Goal: Feedback & Contribution: Leave review/rating

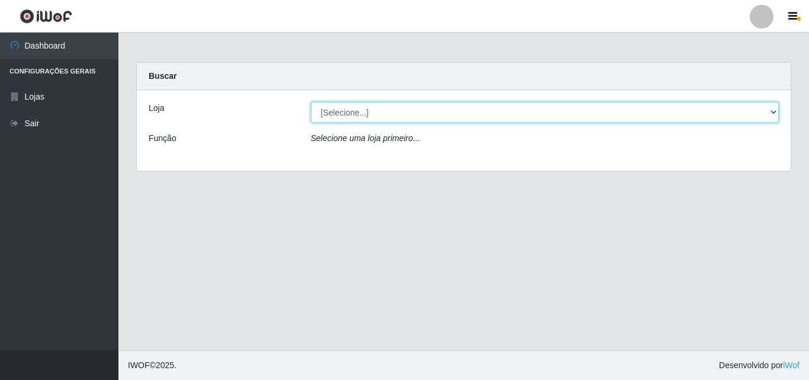
click at [462, 102] on select "[Selecione...] BomQueSó Agreste - Loja 3" at bounding box center [545, 112] width 469 height 21
select select "215"
click at [311, 102] on select "[Selecione...] BomQueSó Agreste - Loja 3" at bounding box center [545, 112] width 469 height 21
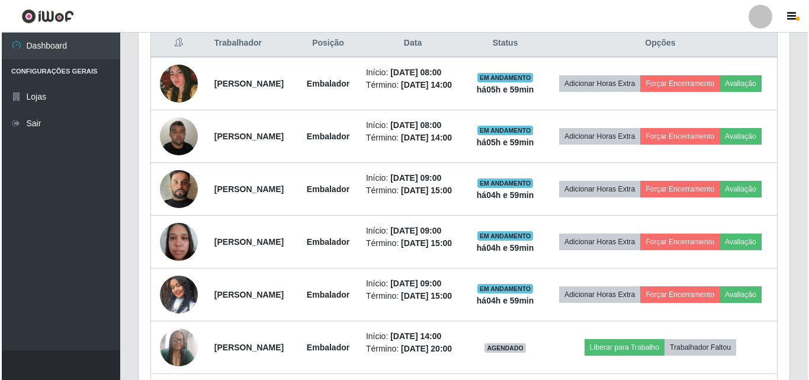
scroll to position [474, 0]
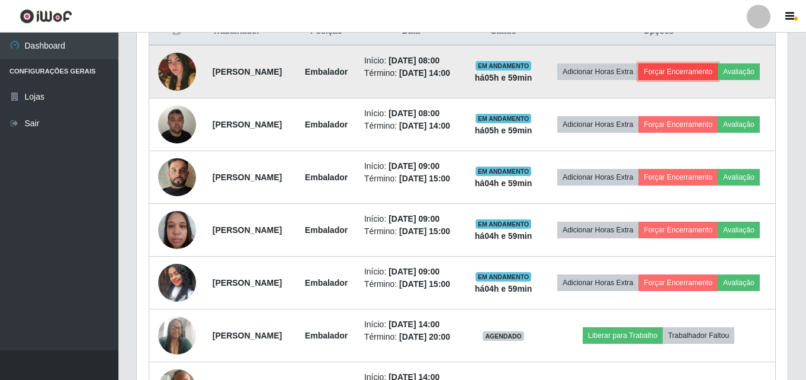
click at [718, 69] on button "Forçar Encerramento" at bounding box center [678, 71] width 79 height 17
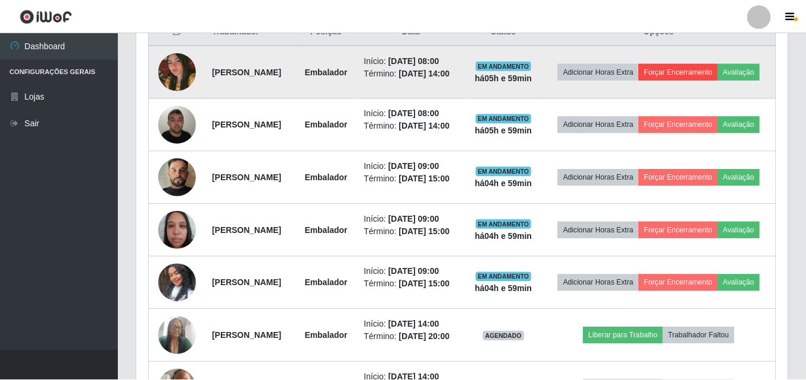
scroll to position [246, 645]
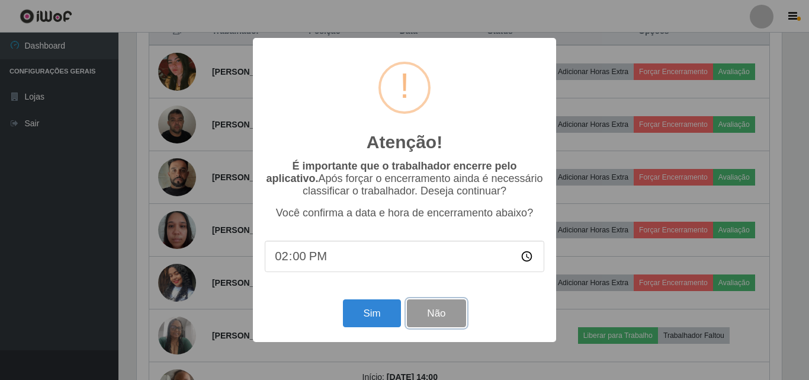
click at [438, 318] on button "Não" at bounding box center [436, 313] width 59 height 28
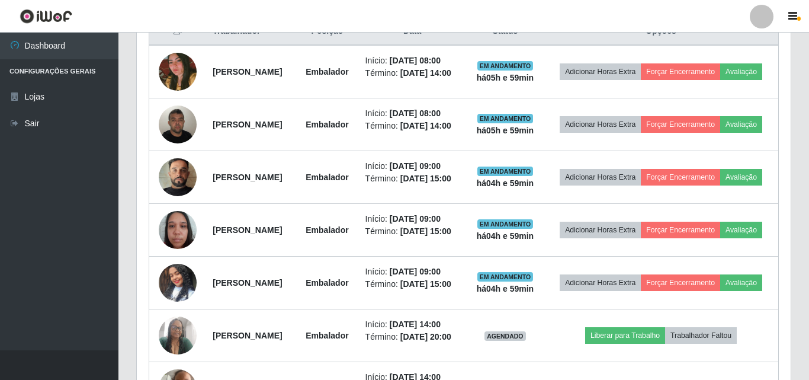
scroll to position [246, 651]
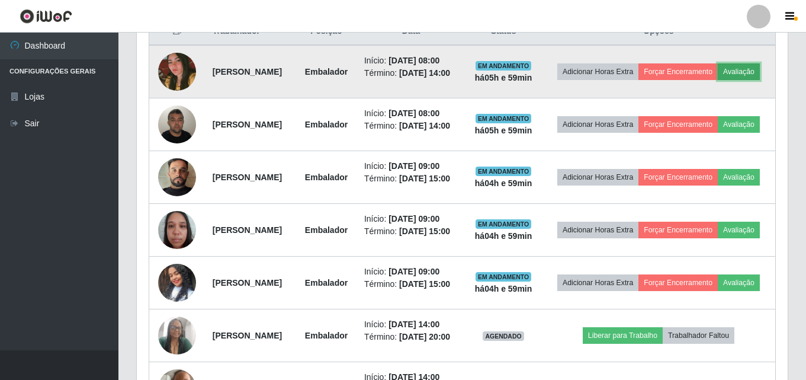
click at [718, 80] on button "Avaliação" at bounding box center [739, 71] width 42 height 17
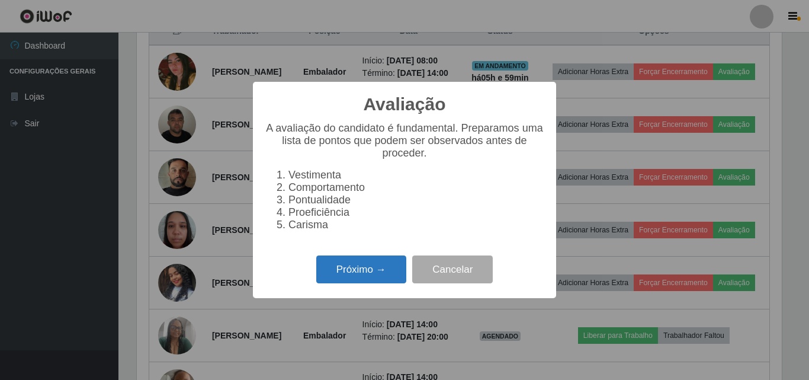
click at [380, 280] on button "Próximo →" at bounding box center [361, 269] width 90 height 28
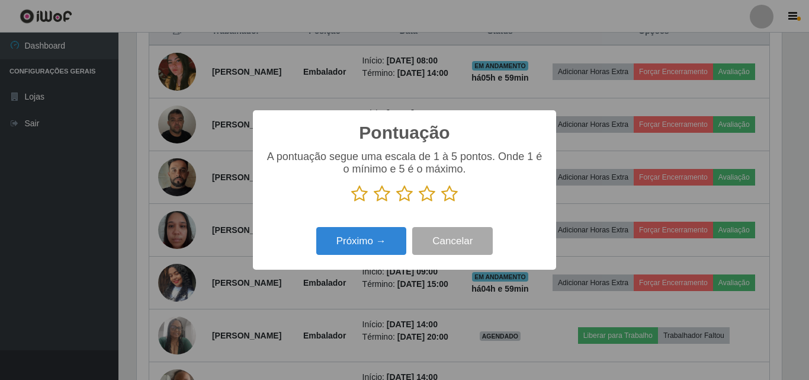
click at [454, 194] on icon at bounding box center [449, 194] width 17 height 18
click at [441, 203] on input "radio" at bounding box center [441, 203] width 0 height 0
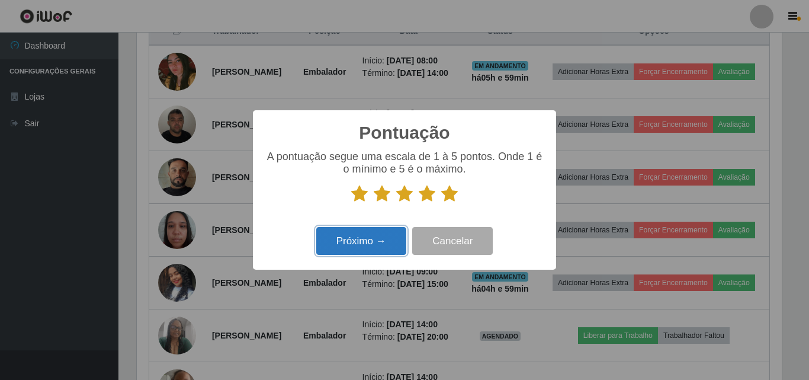
click at [378, 242] on button "Próximo →" at bounding box center [361, 241] width 90 height 28
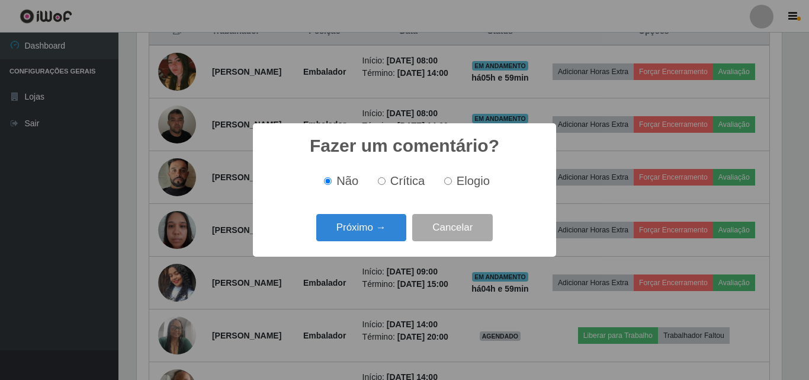
click at [463, 180] on span "Elogio" at bounding box center [473, 180] width 33 height 13
click at [452, 180] on input "Elogio" at bounding box center [448, 181] width 8 height 8
radio input "true"
click at [377, 227] on button "Próximo →" at bounding box center [361, 228] width 90 height 28
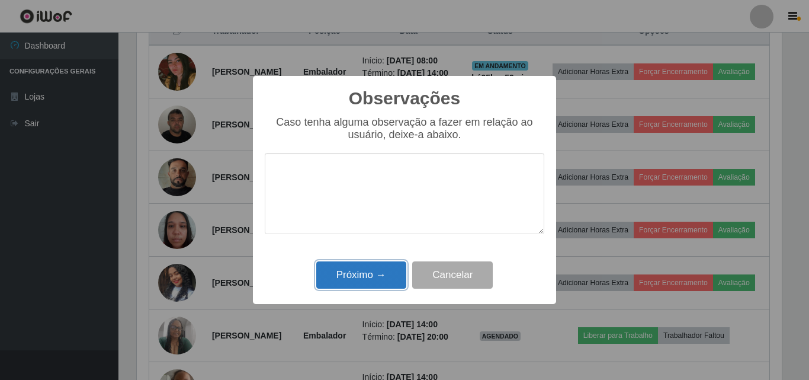
click at [377, 271] on button "Próximo →" at bounding box center [361, 275] width 90 height 28
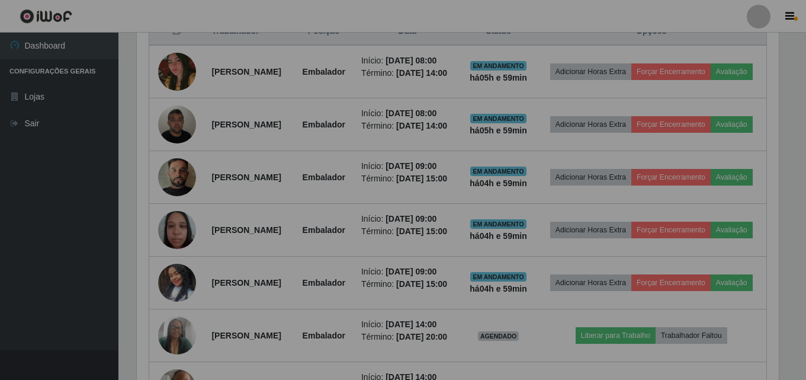
scroll to position [246, 651]
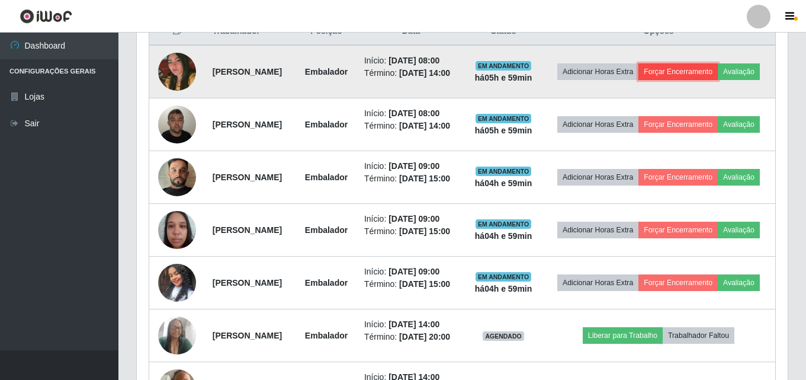
click at [703, 64] on button "Forçar Encerramento" at bounding box center [678, 71] width 79 height 17
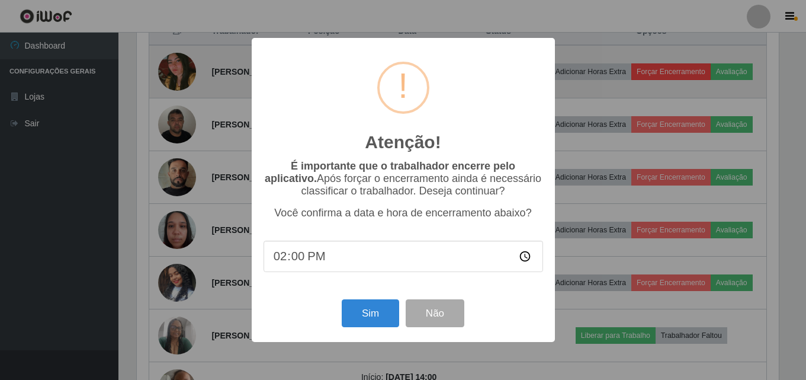
scroll to position [246, 645]
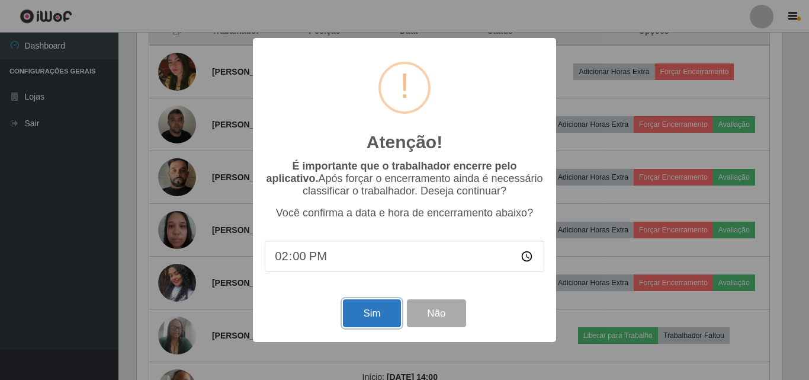
click at [372, 319] on button "Sim" at bounding box center [371, 313] width 57 height 28
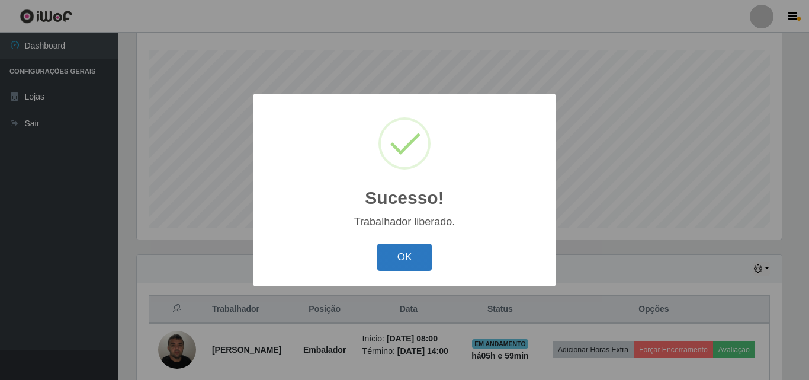
click at [399, 249] on button "OK" at bounding box center [404, 258] width 55 height 28
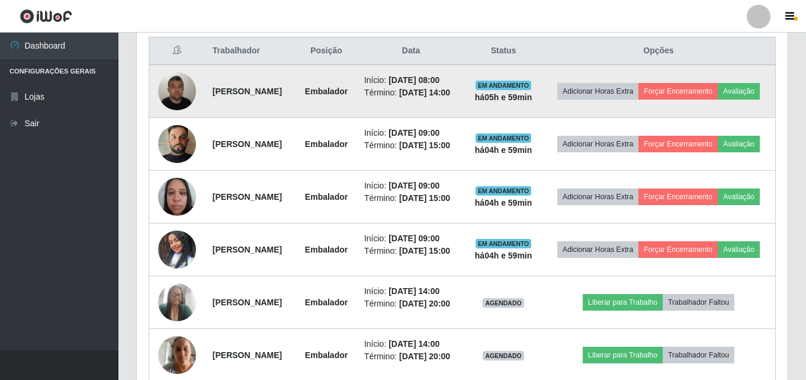
scroll to position [433, 0]
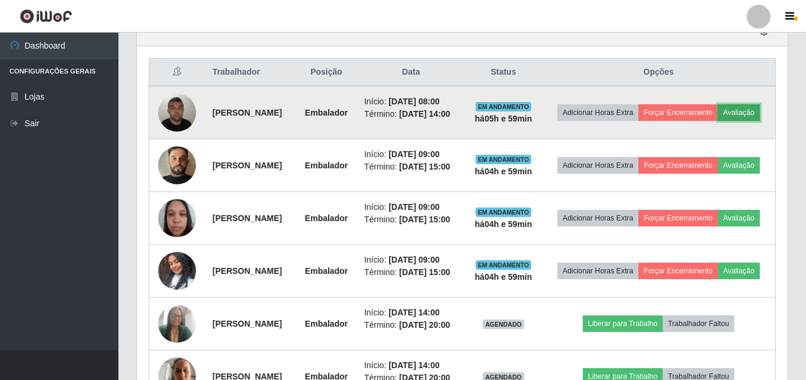
click at [718, 121] on button "Avaliação" at bounding box center [739, 112] width 42 height 17
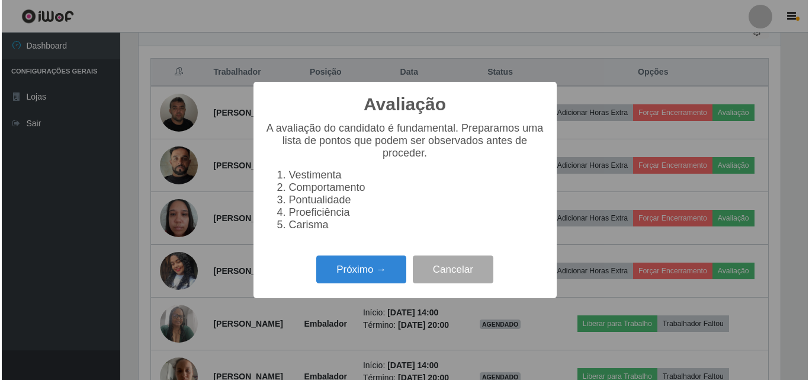
scroll to position [246, 645]
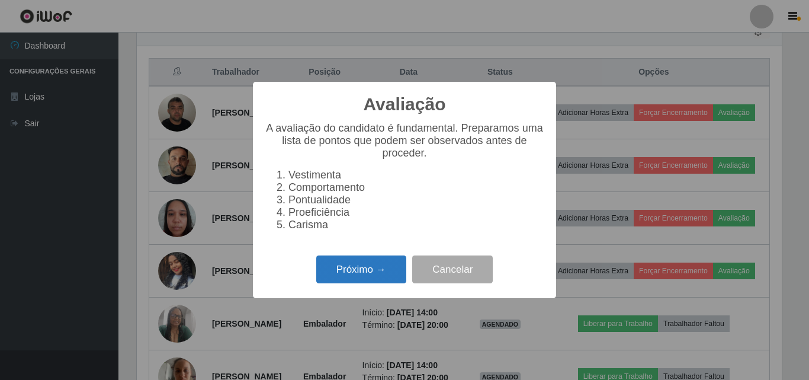
click at [370, 278] on button "Próximo →" at bounding box center [361, 269] width 90 height 28
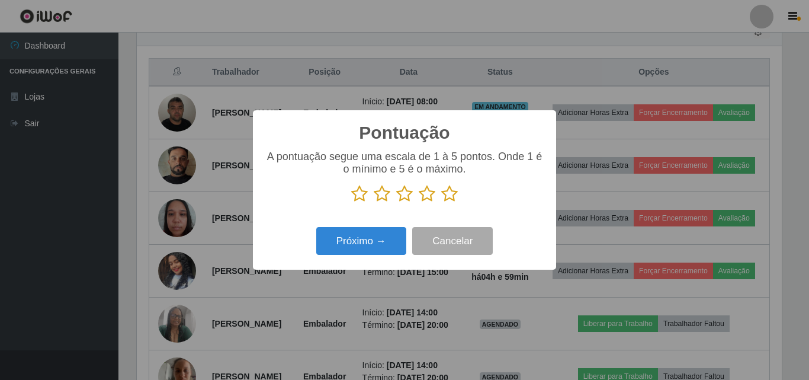
click at [451, 198] on icon at bounding box center [449, 194] width 17 height 18
click at [441, 203] on input "radio" at bounding box center [441, 203] width 0 height 0
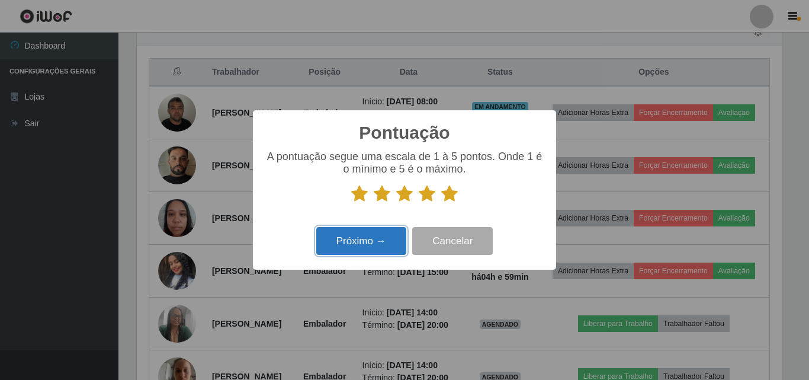
click at [354, 245] on button "Próximo →" at bounding box center [361, 241] width 90 height 28
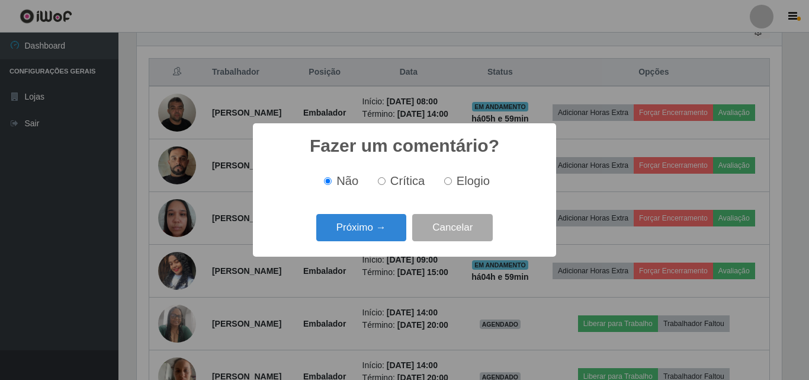
click at [446, 182] on input "Elogio" at bounding box center [448, 181] width 8 height 8
radio input "true"
click at [373, 226] on button "Próximo →" at bounding box center [361, 228] width 90 height 28
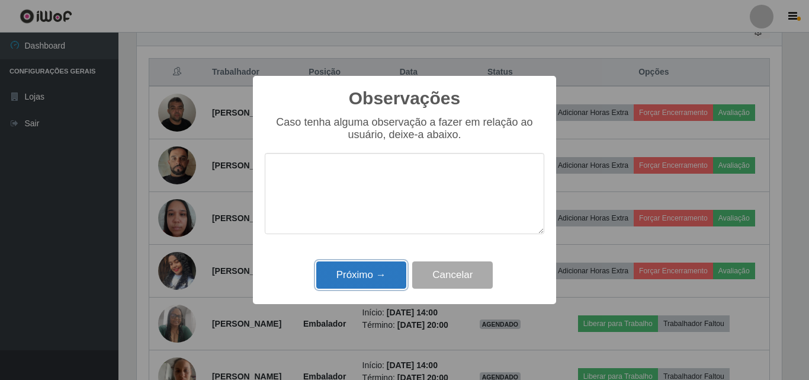
click at [352, 282] on button "Próximo →" at bounding box center [361, 275] width 90 height 28
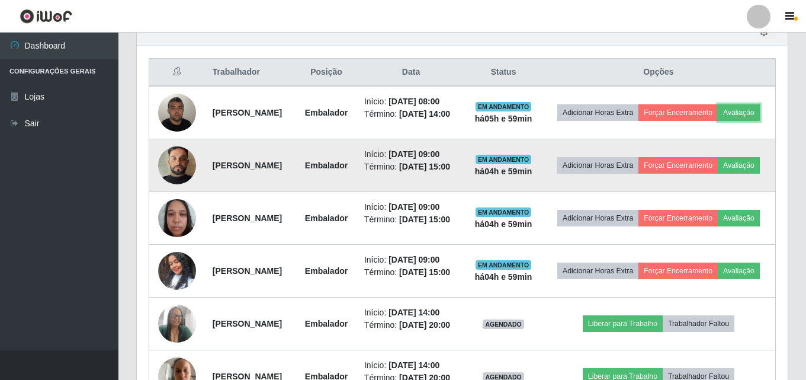
scroll to position [0, 0]
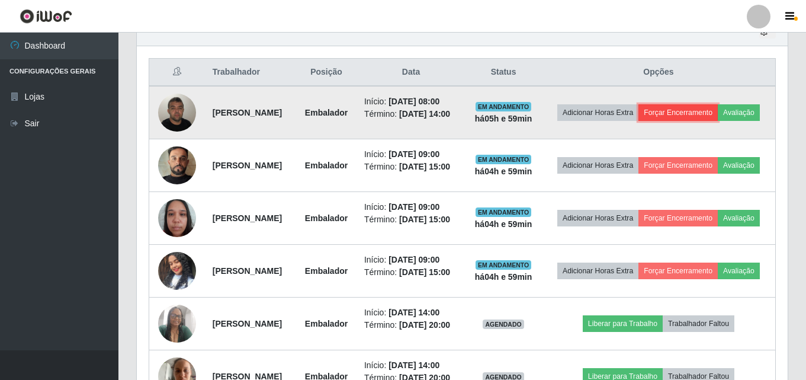
click at [718, 104] on button "Forçar Encerramento" at bounding box center [678, 112] width 79 height 17
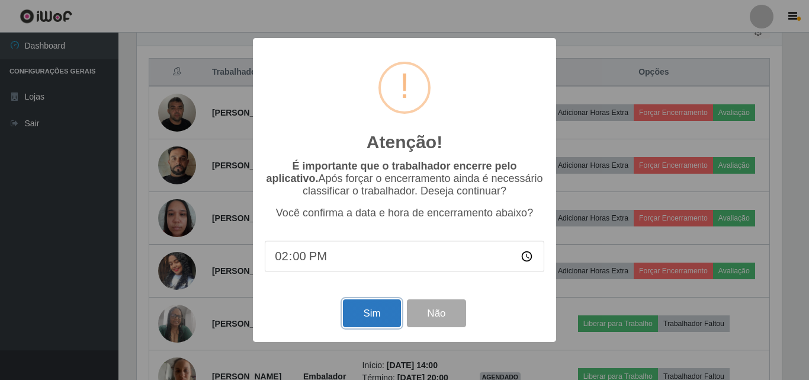
click at [371, 313] on button "Sim" at bounding box center [371, 313] width 57 height 28
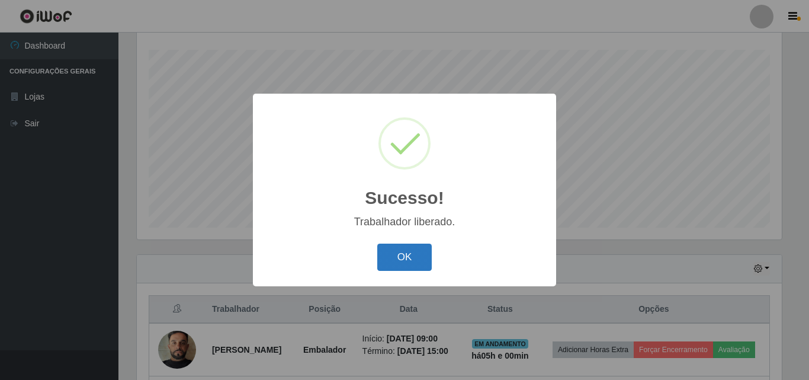
click at [409, 264] on button "OK" at bounding box center [404, 258] width 55 height 28
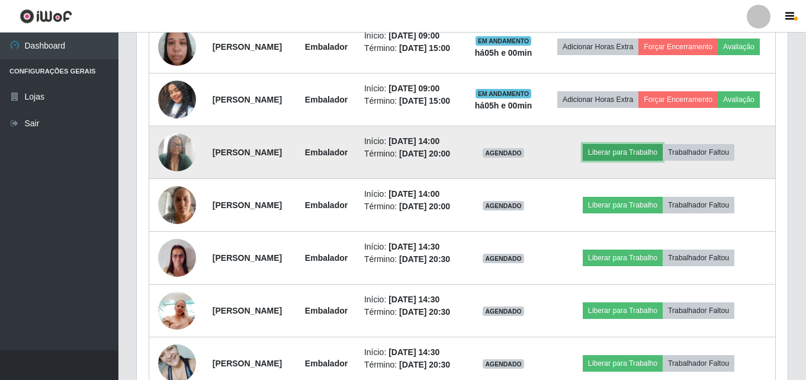
click at [636, 161] on button "Liberar para Trabalho" at bounding box center [623, 152] width 80 height 17
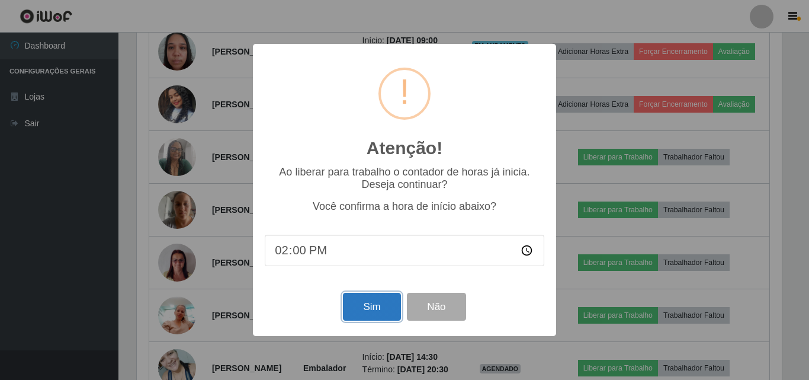
click at [366, 306] on button "Sim" at bounding box center [371, 307] width 57 height 28
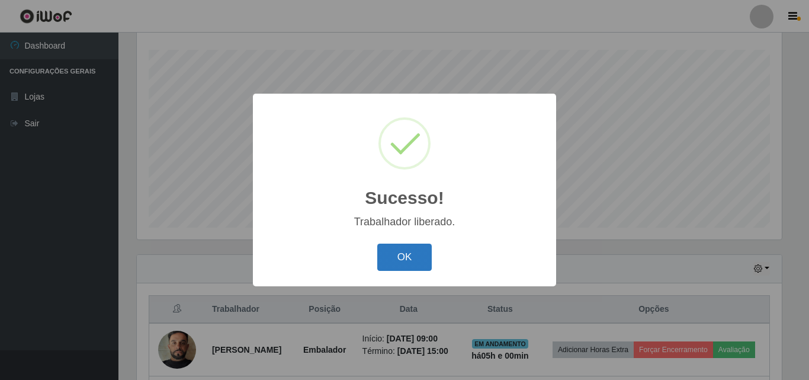
click at [402, 246] on button "OK" at bounding box center [404, 258] width 55 height 28
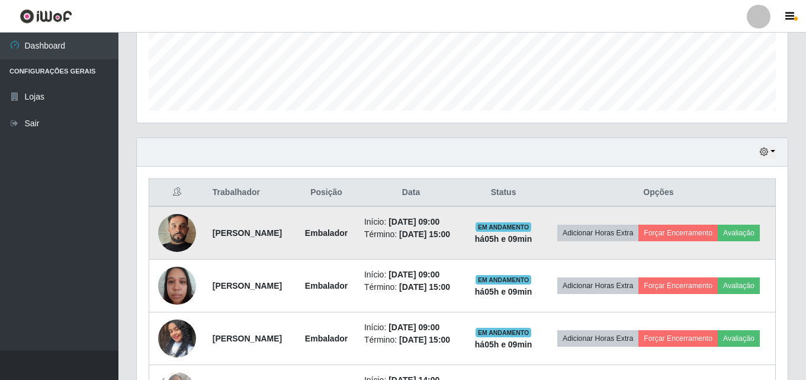
scroll to position [334, 0]
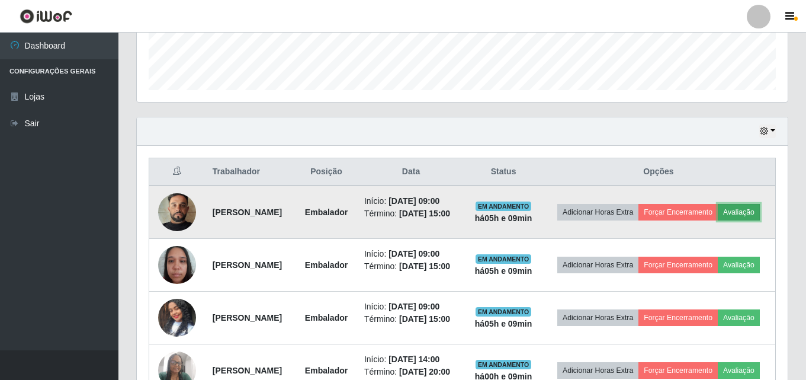
click at [718, 220] on button "Avaliação" at bounding box center [739, 212] width 42 height 17
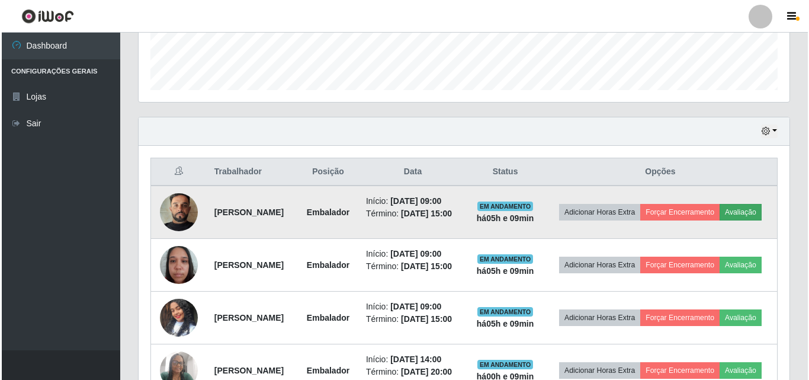
scroll to position [246, 645]
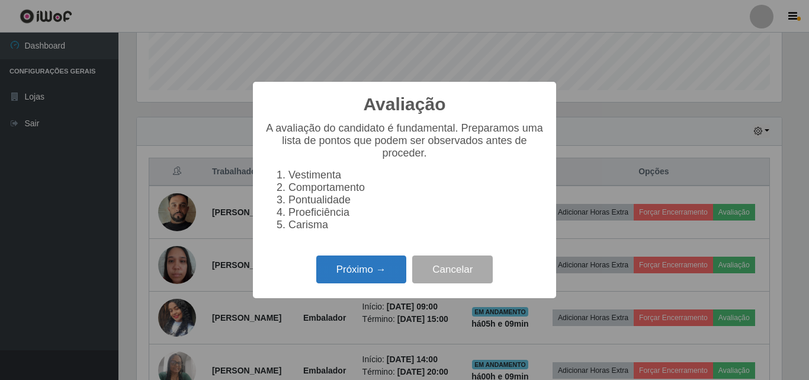
click at [388, 283] on button "Próximo →" at bounding box center [361, 269] width 90 height 28
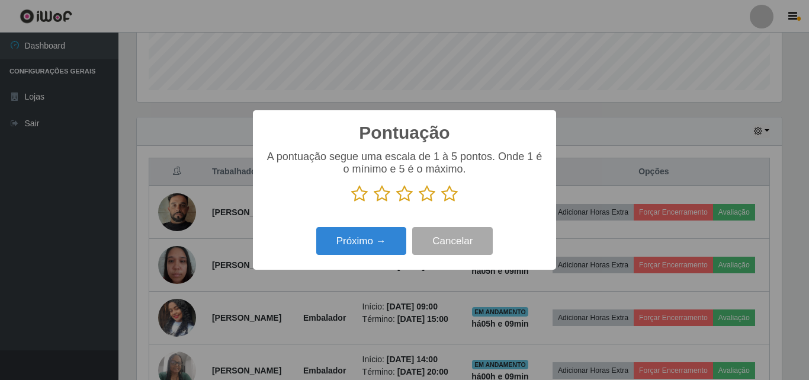
click at [451, 198] on icon at bounding box center [449, 194] width 17 height 18
click at [441, 203] on input "radio" at bounding box center [441, 203] width 0 height 0
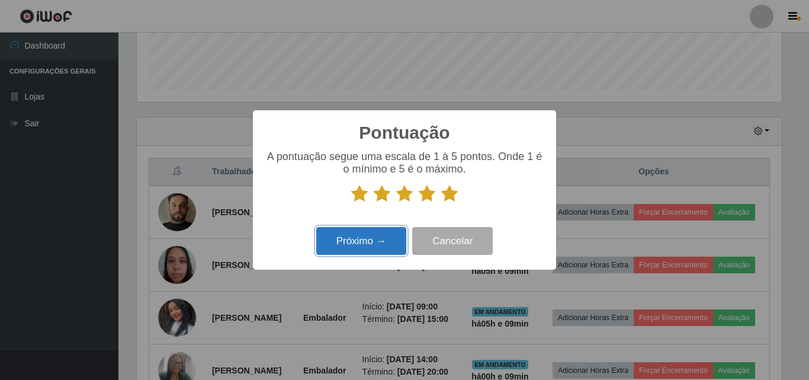
click at [392, 240] on button "Próximo →" at bounding box center [361, 241] width 90 height 28
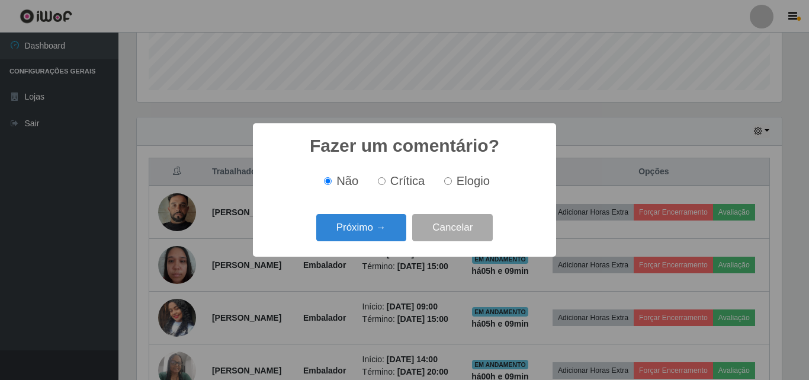
click at [459, 183] on span "Elogio" at bounding box center [473, 180] width 33 height 13
click at [452, 183] on input "Elogio" at bounding box center [448, 181] width 8 height 8
radio input "true"
click at [359, 225] on button "Próximo →" at bounding box center [361, 228] width 90 height 28
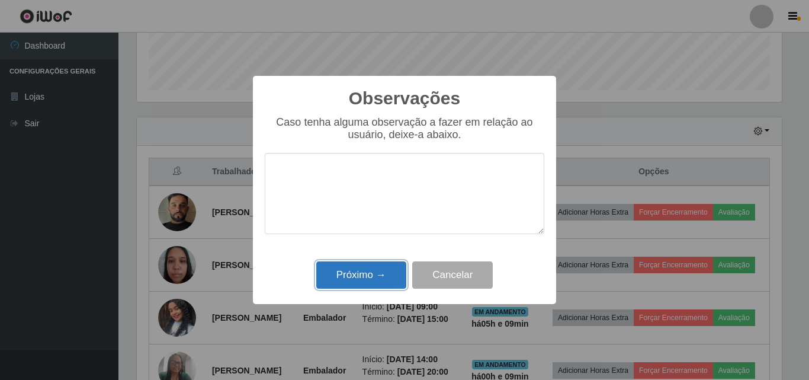
click at [368, 277] on button "Próximo →" at bounding box center [361, 275] width 90 height 28
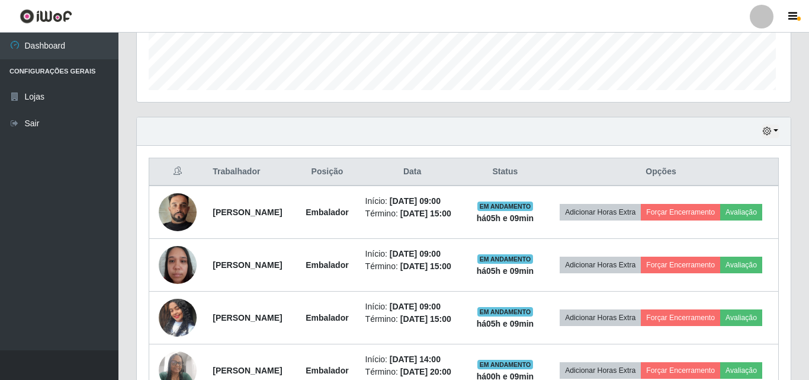
scroll to position [246, 651]
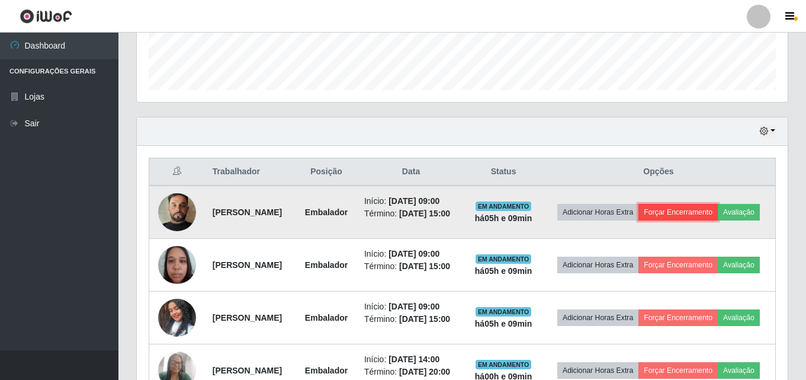
click at [700, 209] on button "Forçar Encerramento" at bounding box center [678, 212] width 79 height 17
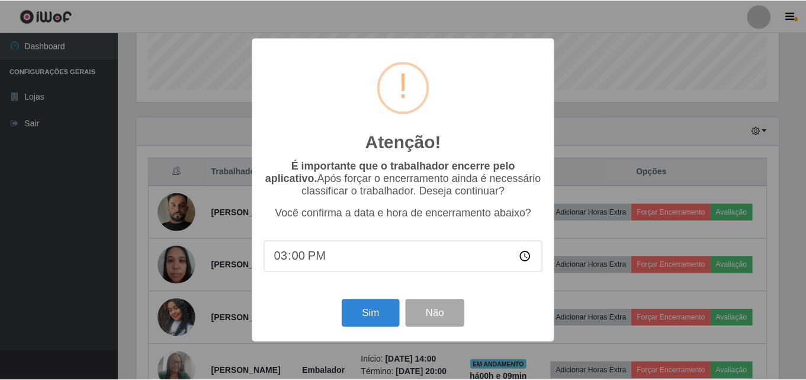
scroll to position [246, 645]
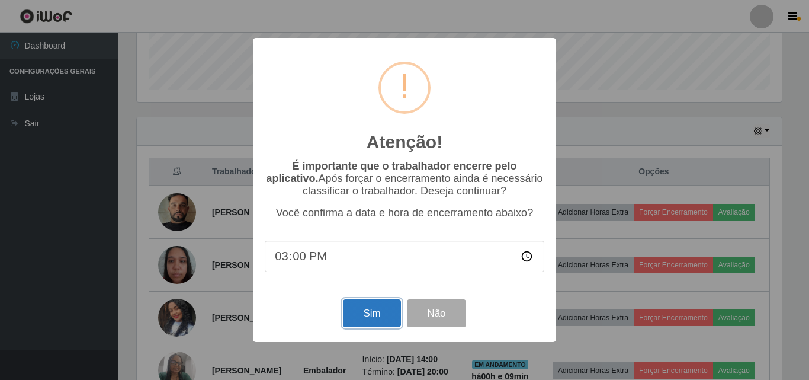
click at [395, 319] on button "Sim" at bounding box center [371, 313] width 57 height 28
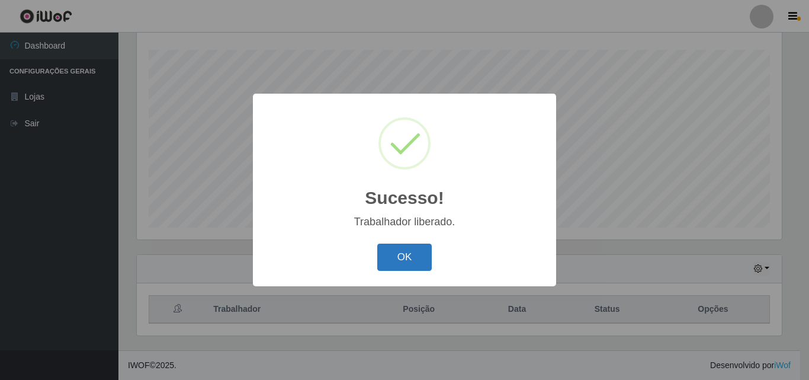
click at [411, 255] on button "OK" at bounding box center [404, 258] width 55 height 28
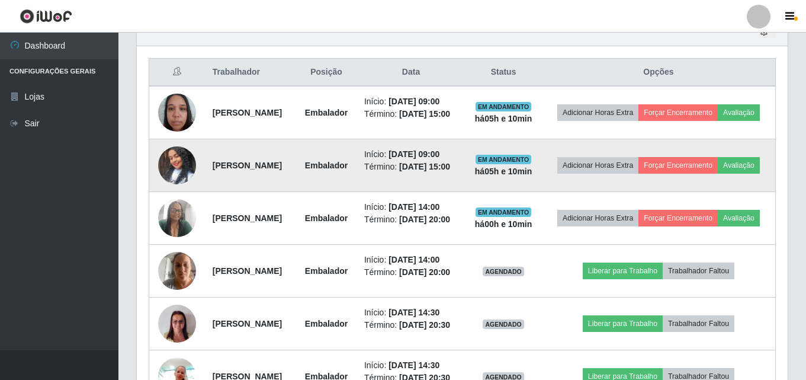
scroll to position [492, 0]
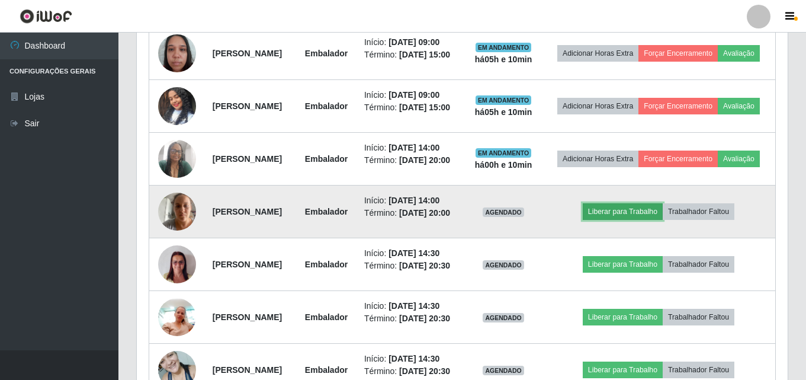
click at [615, 220] on button "Liberar para Trabalho" at bounding box center [623, 211] width 80 height 17
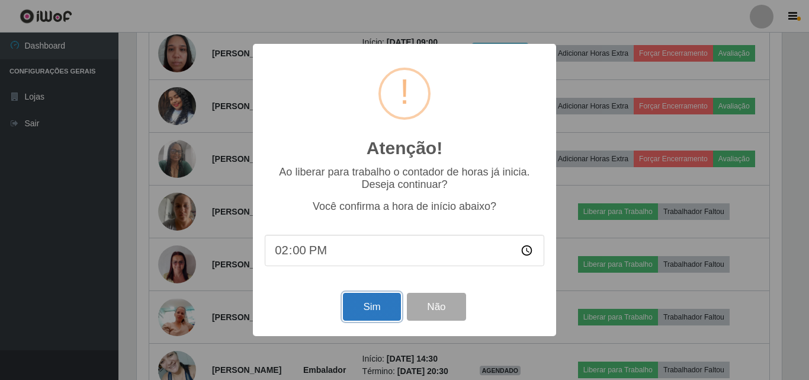
click at [385, 309] on button "Sim" at bounding box center [371, 307] width 57 height 28
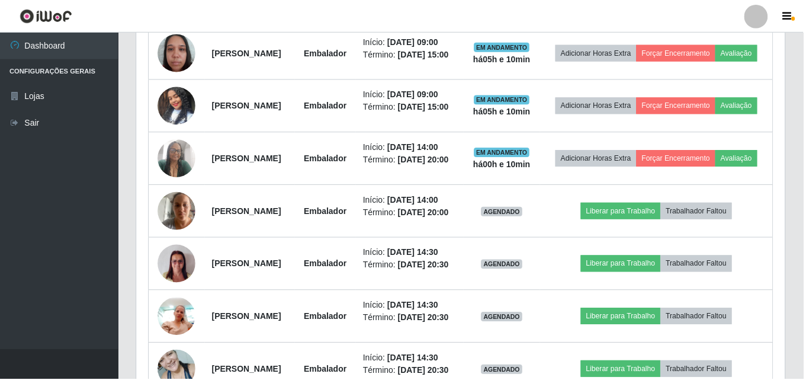
scroll to position [196, 0]
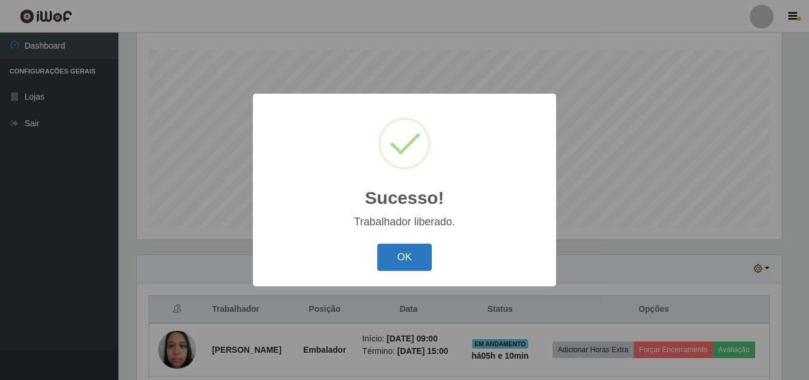
click at [400, 248] on button "OK" at bounding box center [404, 258] width 55 height 28
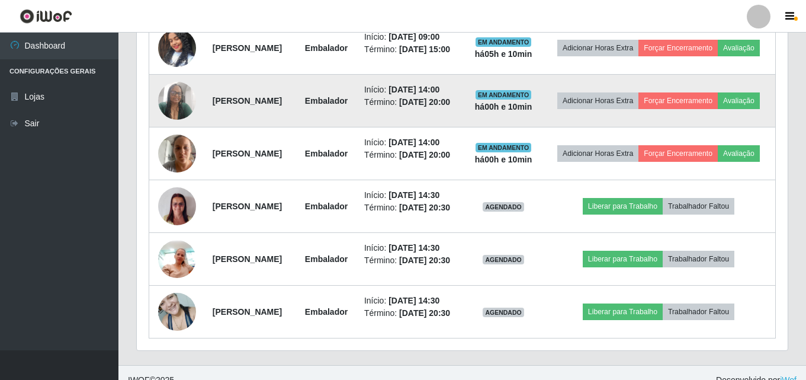
scroll to position [390, 0]
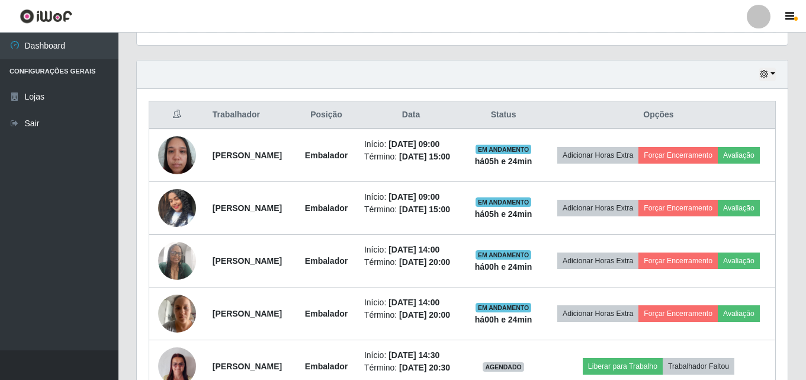
click at [796, 132] on div "Hoje 1 dia 3 dias 1 Semana Não encerrados Trabalhador Posição Data Status Opçõe…" at bounding box center [462, 292] width 670 height 465
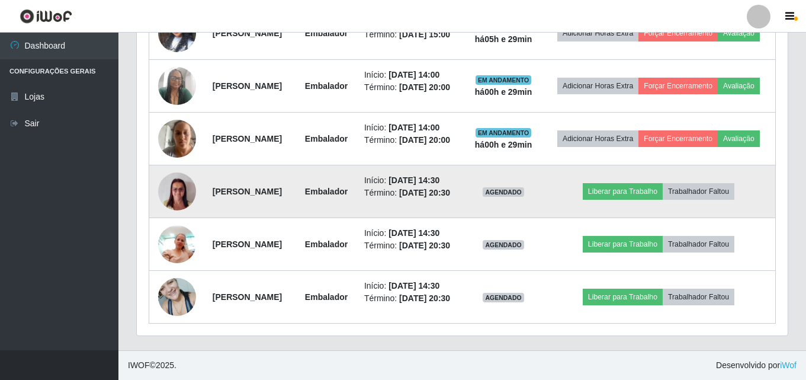
scroll to position [627, 0]
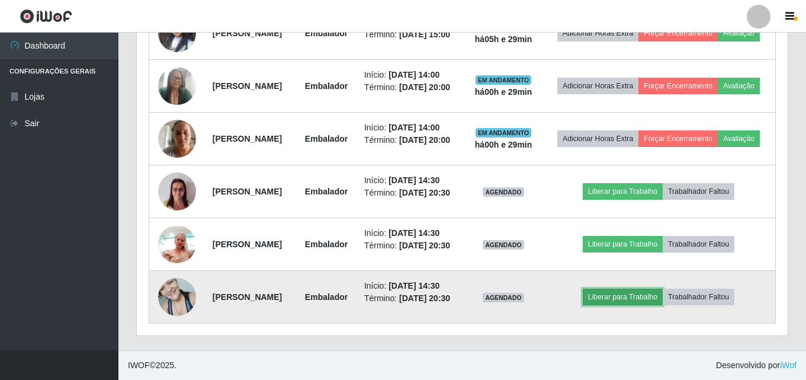
click at [646, 291] on button "Liberar para Trabalho" at bounding box center [623, 297] width 80 height 17
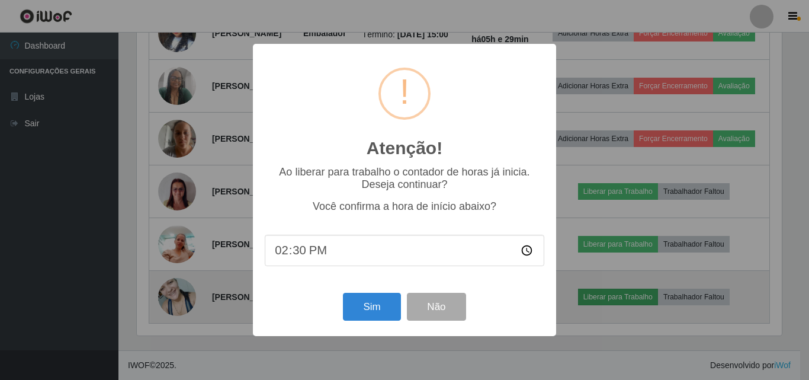
scroll to position [246, 645]
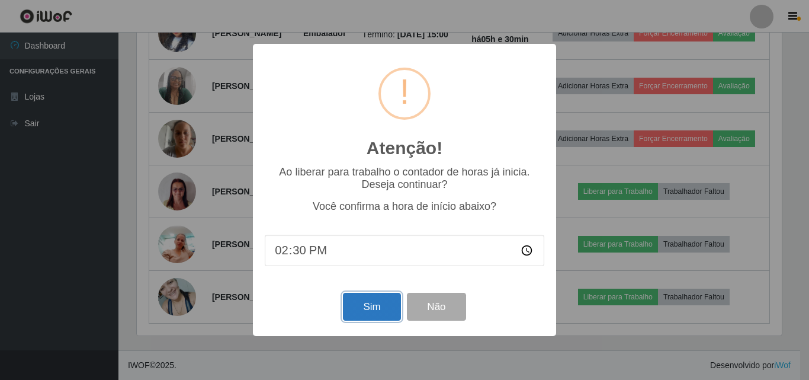
click at [361, 306] on button "Sim" at bounding box center [371, 307] width 57 height 28
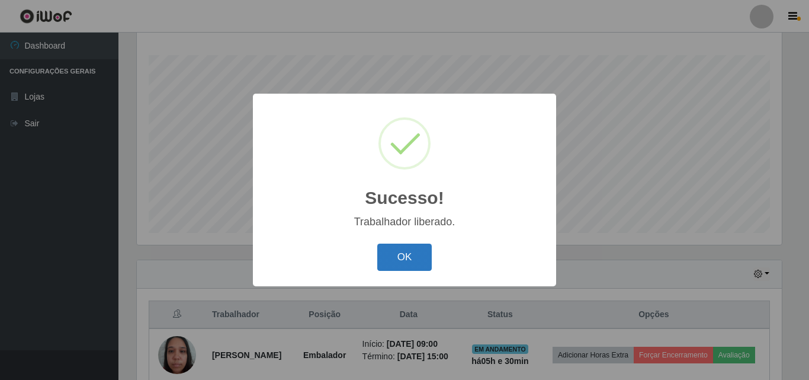
click at [395, 255] on button "OK" at bounding box center [404, 258] width 55 height 28
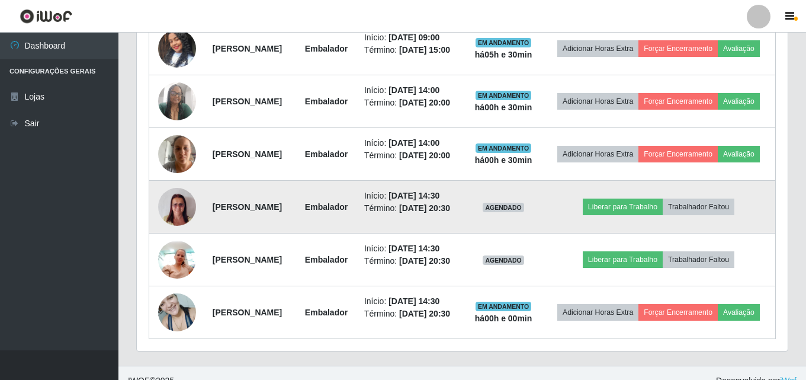
scroll to position [627, 0]
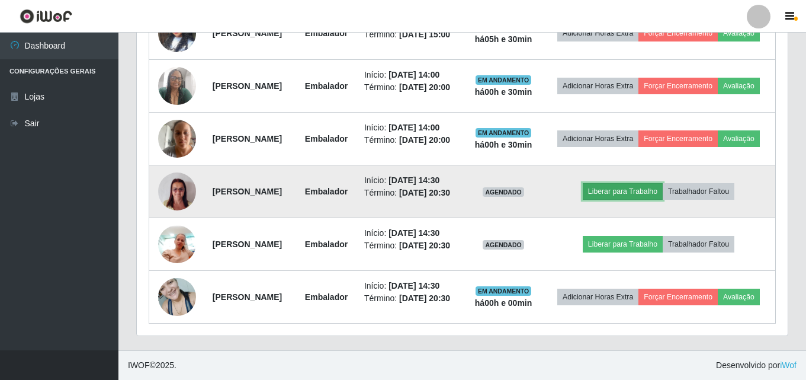
click at [652, 183] on button "Liberar para Trabalho" at bounding box center [623, 191] width 80 height 17
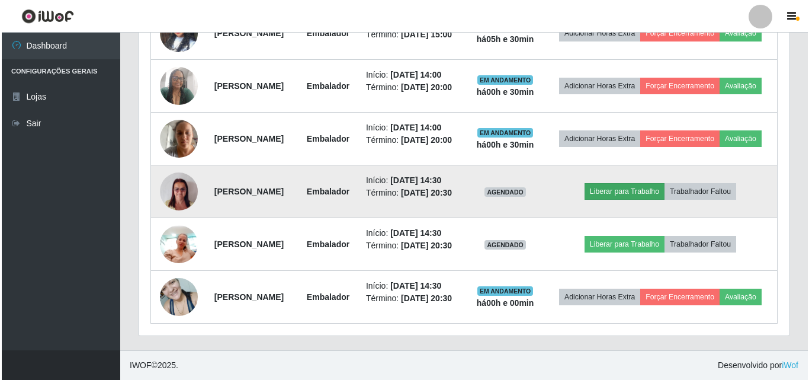
scroll to position [246, 645]
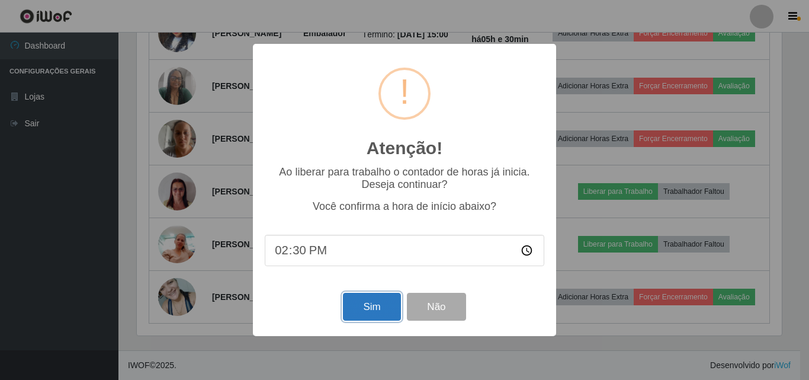
click at [376, 311] on button "Sim" at bounding box center [371, 307] width 57 height 28
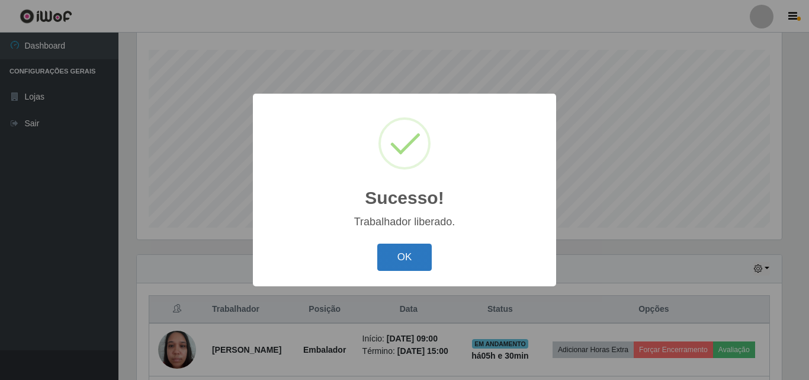
click at [419, 262] on button "OK" at bounding box center [404, 258] width 55 height 28
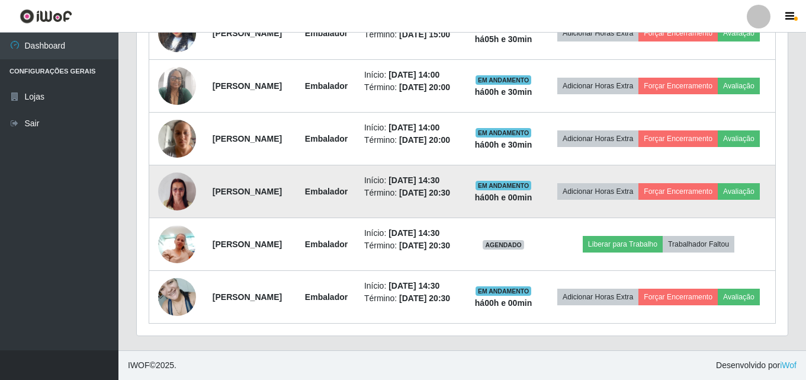
scroll to position [627, 0]
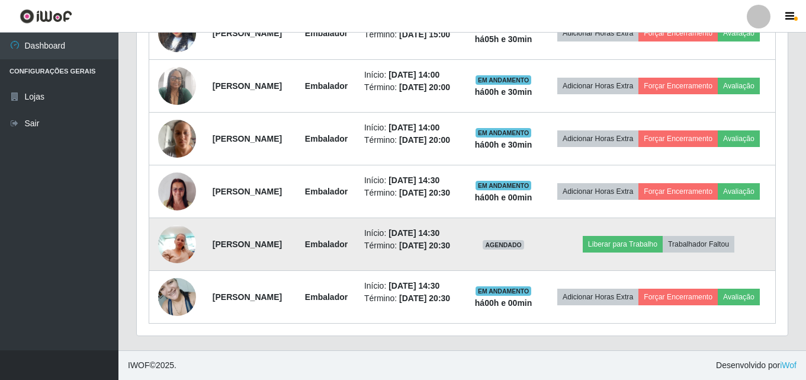
click at [178, 228] on img at bounding box center [177, 244] width 38 height 50
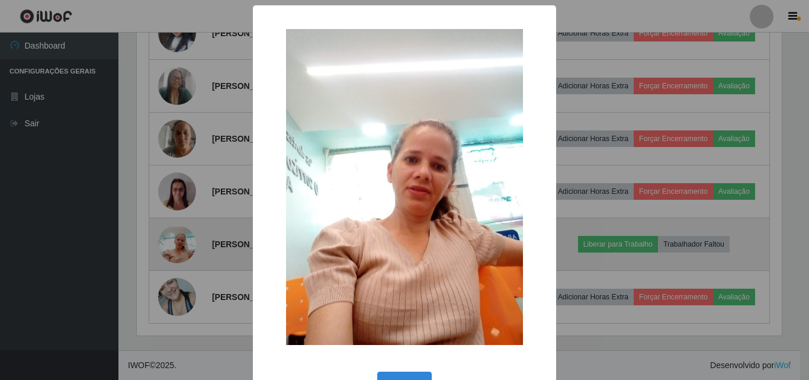
scroll to position [246, 645]
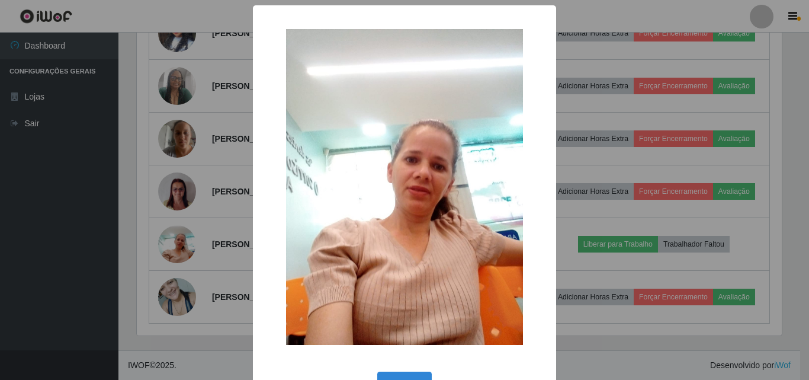
click at [177, 108] on div "× OK Cancel" at bounding box center [404, 190] width 809 height 380
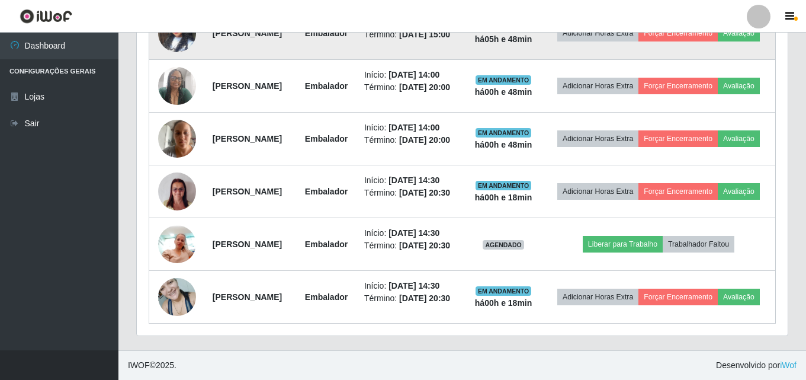
scroll to position [627, 0]
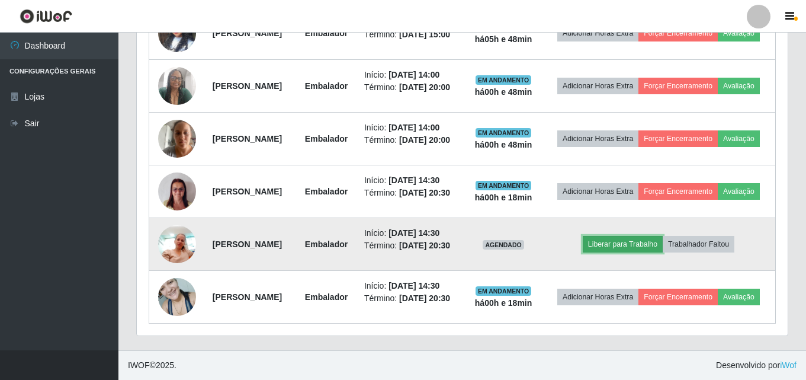
click at [611, 236] on button "Liberar para Trabalho" at bounding box center [623, 244] width 80 height 17
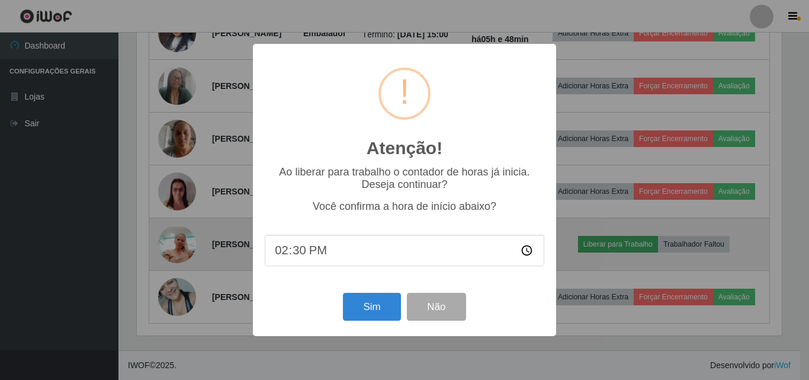
scroll to position [246, 645]
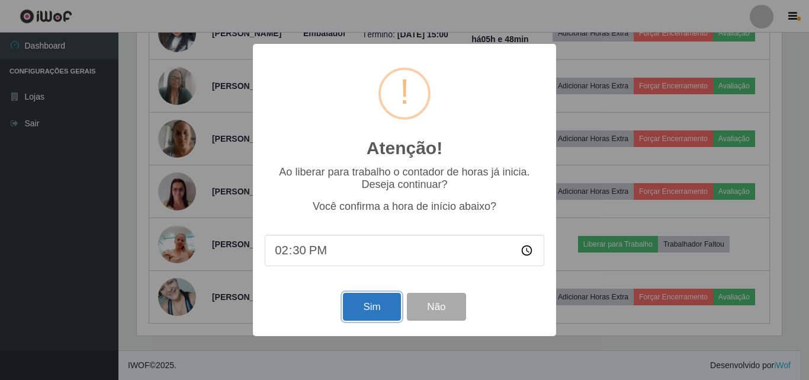
click at [370, 306] on button "Sim" at bounding box center [371, 307] width 57 height 28
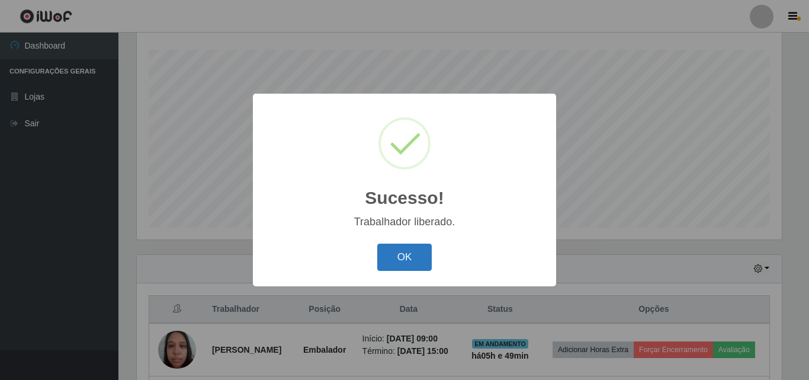
click at [392, 256] on button "OK" at bounding box center [404, 258] width 55 height 28
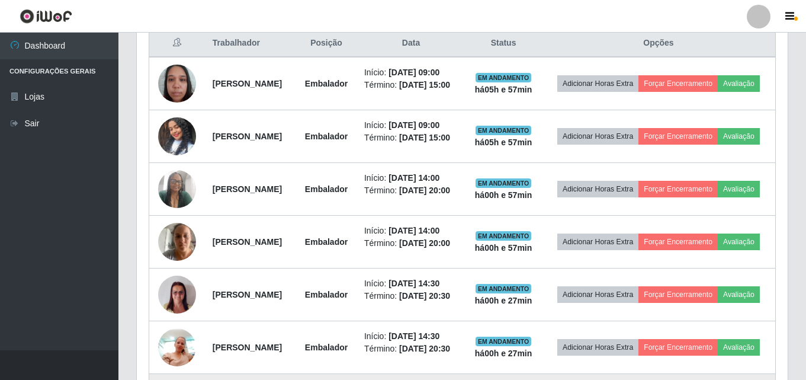
scroll to position [450, 0]
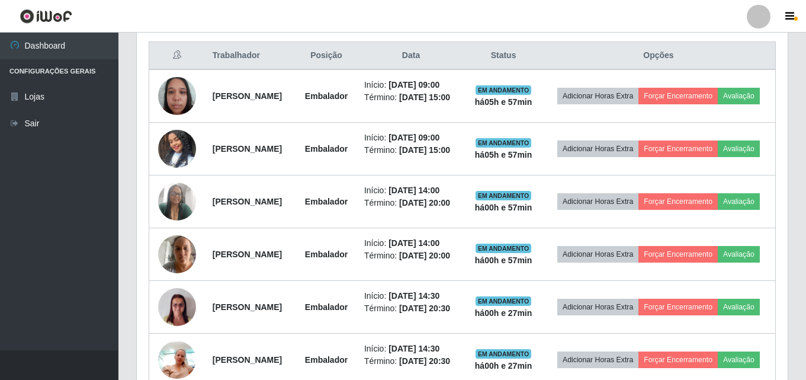
click at [429, 63] on th "Data" at bounding box center [411, 56] width 108 height 28
drag, startPoint x: 521, startPoint y: 53, endPoint x: 530, endPoint y: 58, distance: 10.4
click at [521, 55] on th "Status" at bounding box center [503, 56] width 77 height 28
click at [667, 56] on th "Opções" at bounding box center [659, 56] width 234 height 28
click at [791, 15] on icon "button" at bounding box center [790, 16] width 9 height 11
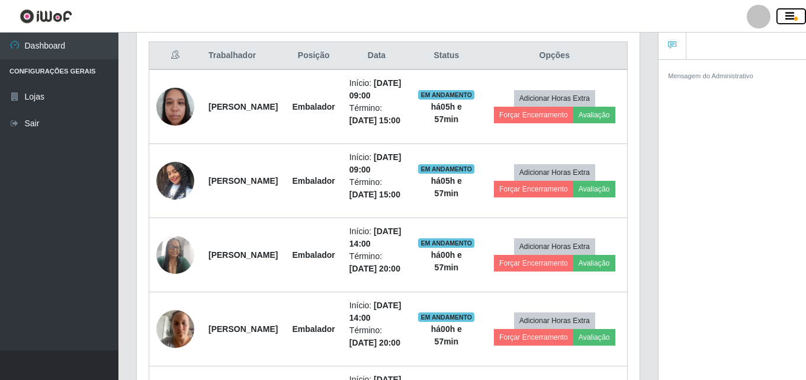
scroll to position [592214, 591956]
click at [791, 15] on icon "button" at bounding box center [790, 16] width 9 height 11
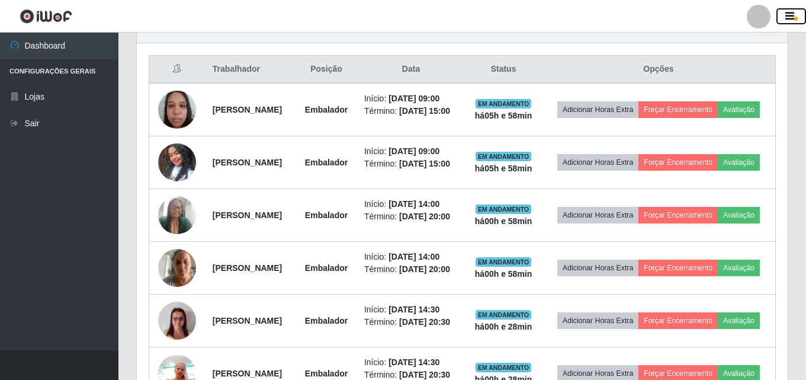
scroll to position [415, 0]
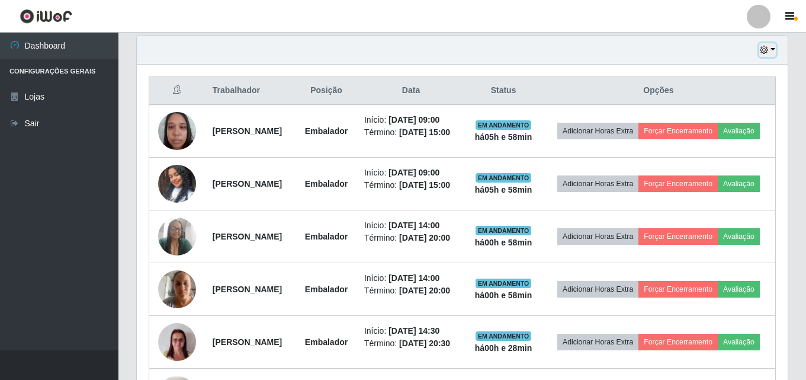
click at [771, 54] on button "button" at bounding box center [768, 50] width 17 height 14
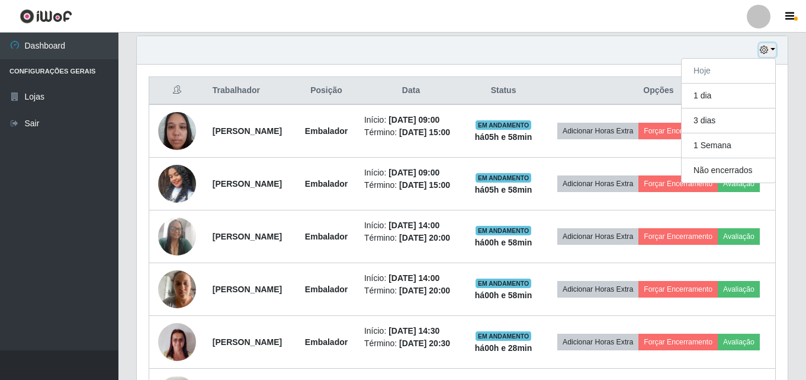
click at [773, 56] on button "button" at bounding box center [768, 50] width 17 height 14
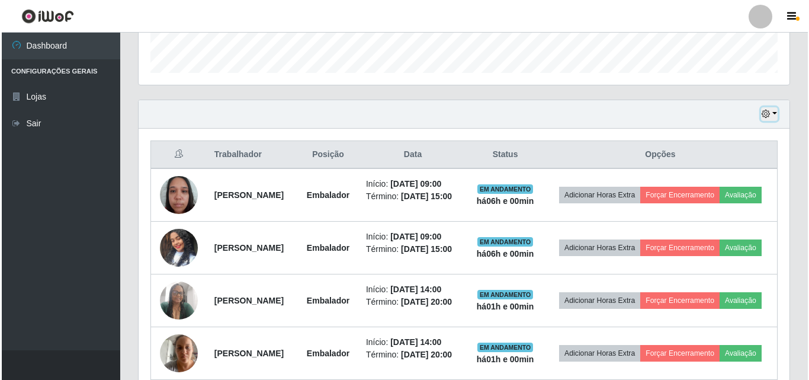
scroll to position [355, 0]
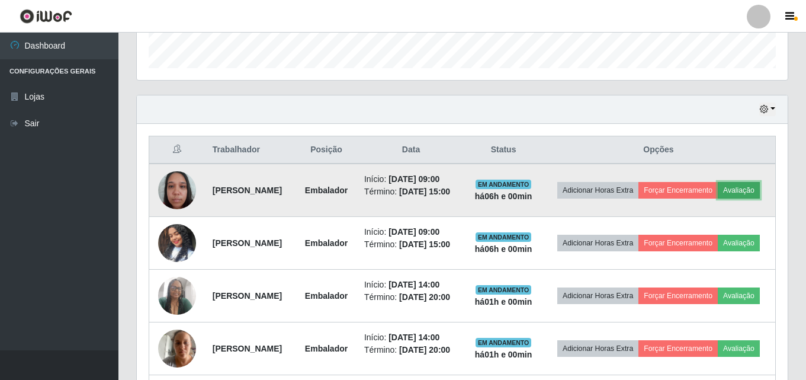
click at [718, 198] on button "Avaliação" at bounding box center [739, 190] width 42 height 17
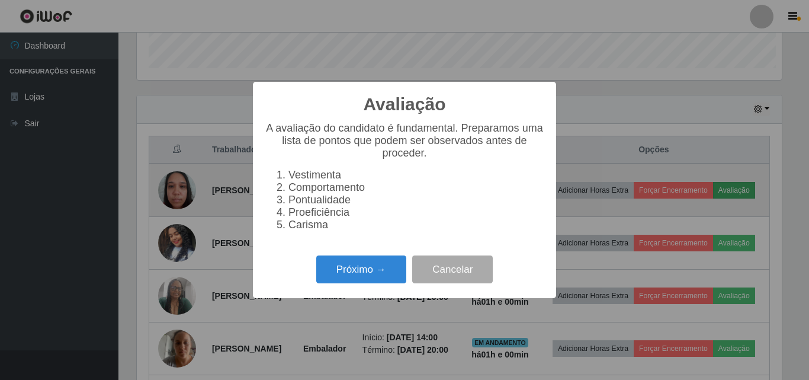
scroll to position [246, 645]
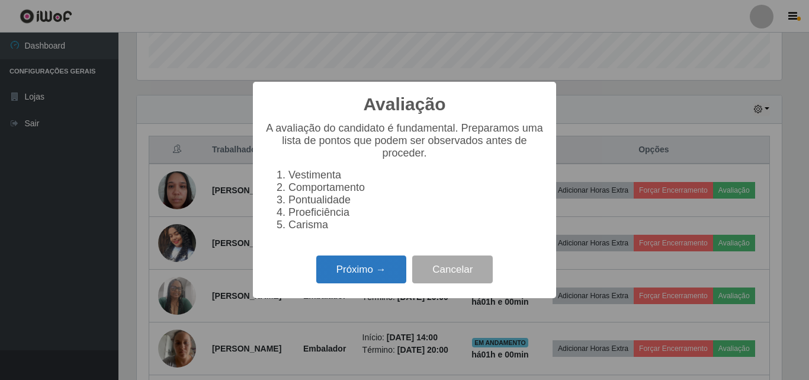
click at [350, 275] on button "Próximo →" at bounding box center [361, 269] width 90 height 28
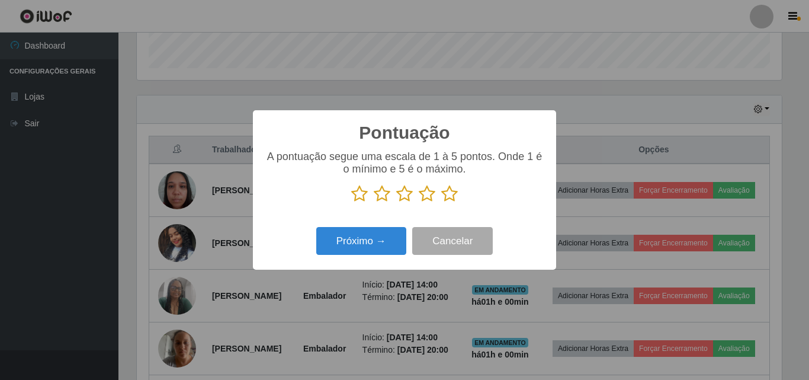
click at [455, 195] on icon at bounding box center [449, 194] width 17 height 18
click at [441, 203] on input "radio" at bounding box center [441, 203] width 0 height 0
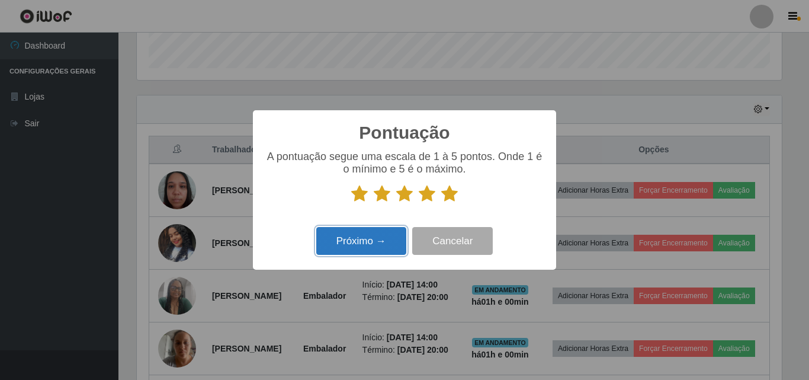
click at [369, 243] on button "Próximo →" at bounding box center [361, 241] width 90 height 28
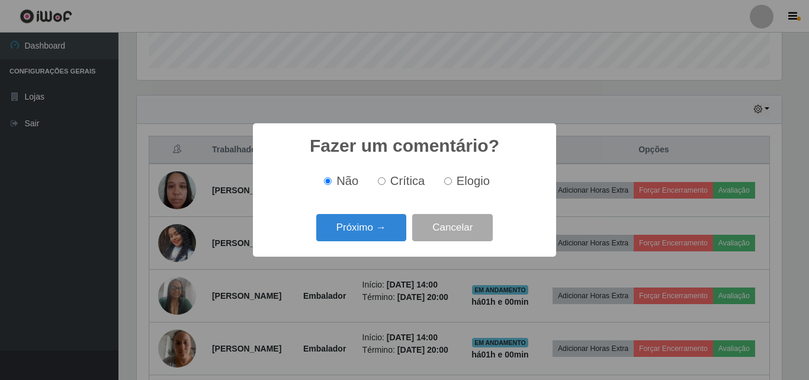
click at [455, 181] on label "Elogio" at bounding box center [465, 181] width 50 height 14
click at [452, 181] on input "Elogio" at bounding box center [448, 181] width 8 height 8
radio input "true"
click at [365, 230] on button "Próximo →" at bounding box center [361, 228] width 90 height 28
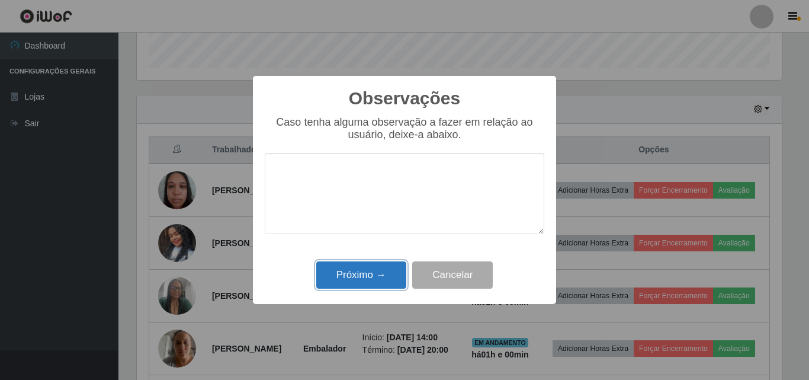
click at [383, 272] on button "Próximo →" at bounding box center [361, 275] width 90 height 28
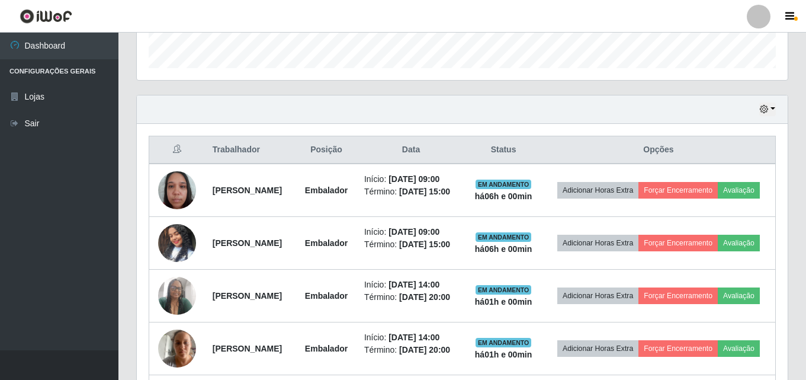
scroll to position [246, 651]
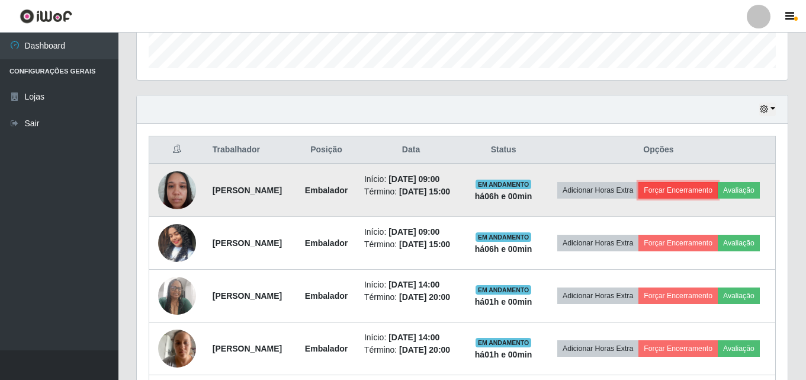
click at [709, 187] on button "Forçar Encerramento" at bounding box center [678, 190] width 79 height 17
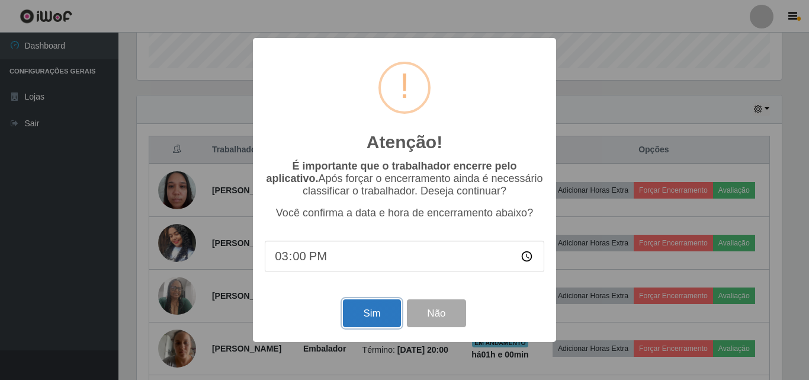
click at [354, 319] on button "Sim" at bounding box center [371, 313] width 57 height 28
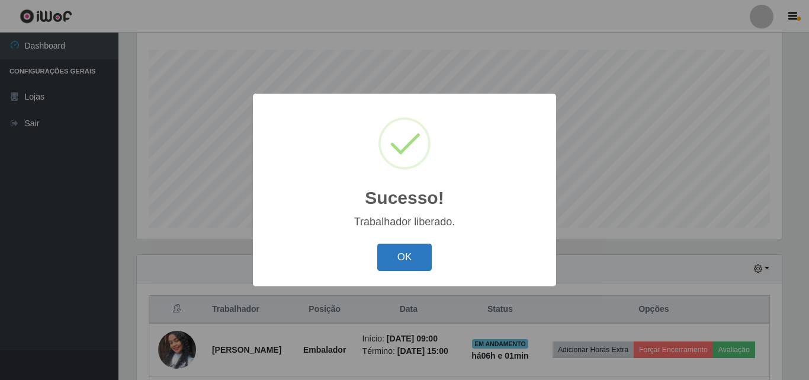
click at [387, 254] on button "OK" at bounding box center [404, 258] width 55 height 28
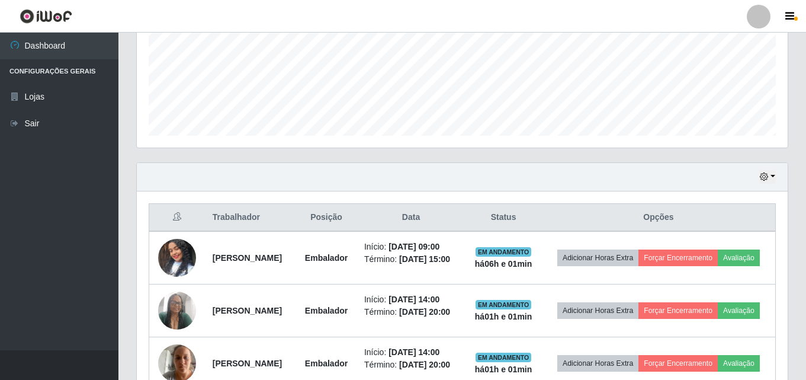
scroll to position [315, 0]
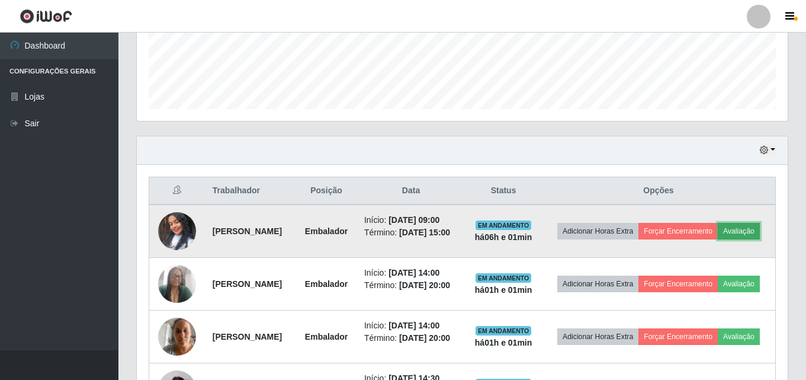
click at [718, 239] on button "Avaliação" at bounding box center [739, 231] width 42 height 17
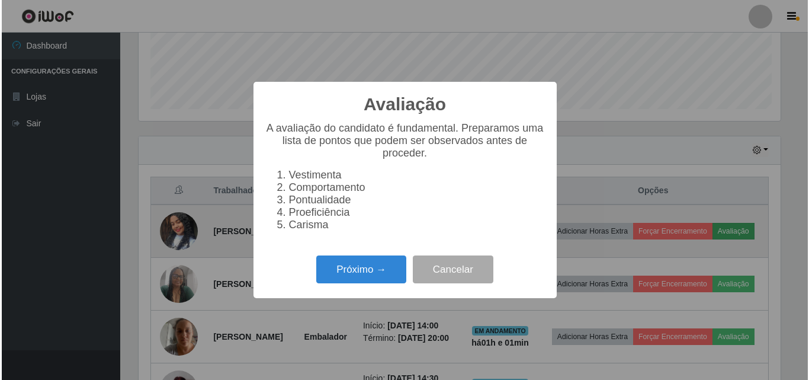
scroll to position [246, 645]
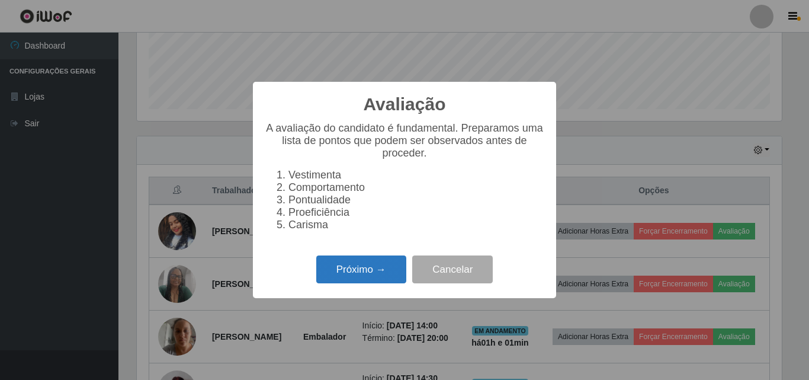
click at [357, 265] on button "Próximo →" at bounding box center [361, 269] width 90 height 28
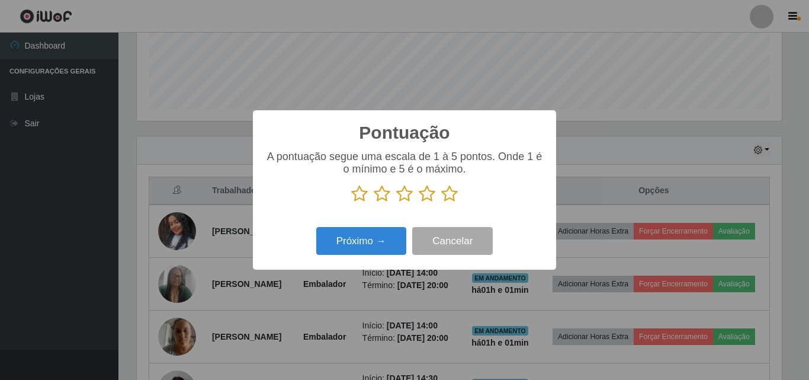
click at [456, 194] on icon at bounding box center [449, 194] width 17 height 18
click at [441, 203] on input "radio" at bounding box center [441, 203] width 0 height 0
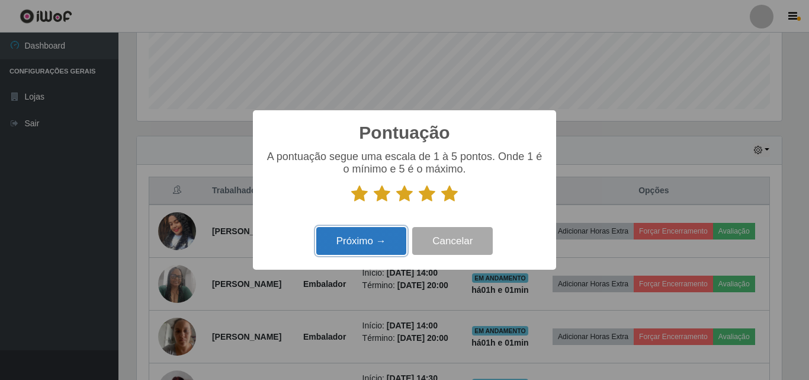
click at [361, 244] on button "Próximo →" at bounding box center [361, 241] width 90 height 28
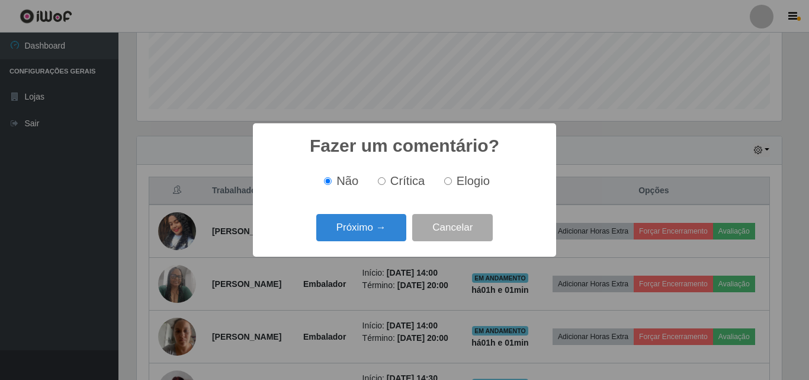
click at [466, 181] on span "Elogio" at bounding box center [473, 180] width 33 height 13
click at [452, 181] on input "Elogio" at bounding box center [448, 181] width 8 height 8
radio input "true"
click at [380, 232] on button "Próximo →" at bounding box center [361, 228] width 90 height 28
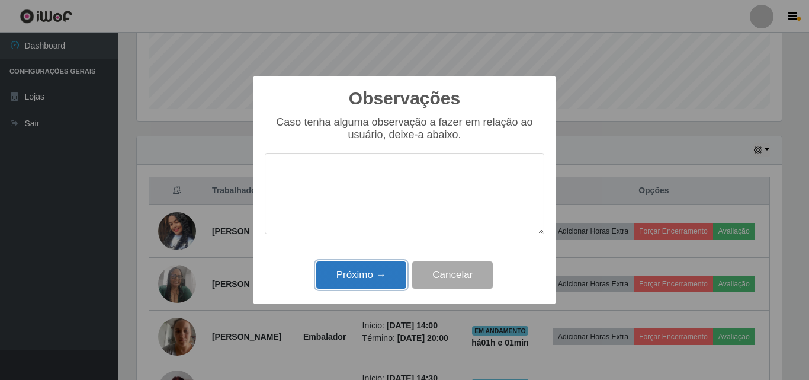
click at [374, 269] on button "Próximo →" at bounding box center [361, 275] width 90 height 28
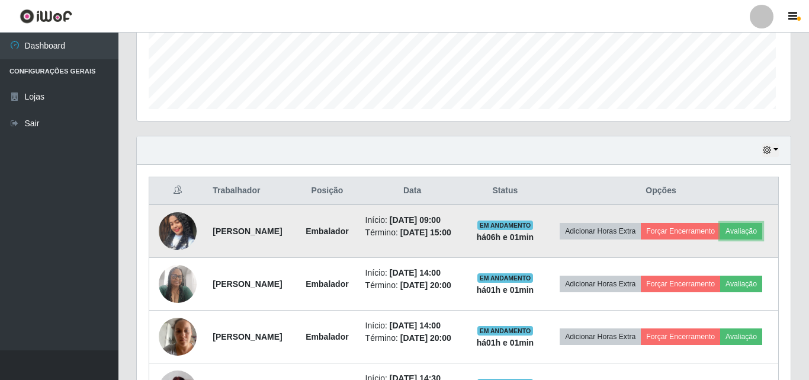
scroll to position [246, 651]
click at [718, 223] on button "Forçar Encerramento" at bounding box center [678, 231] width 79 height 17
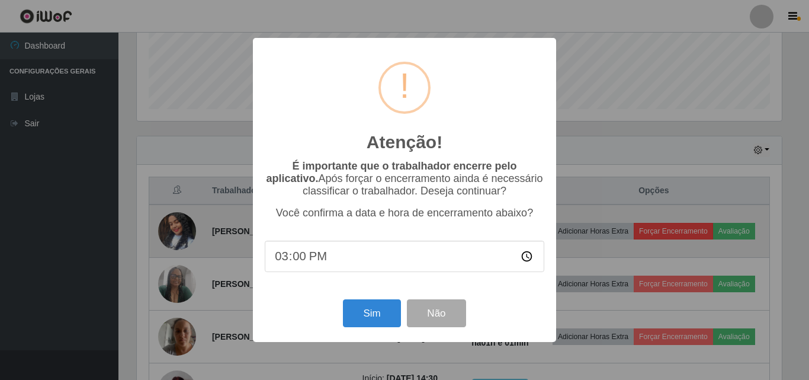
scroll to position [592214, 591814]
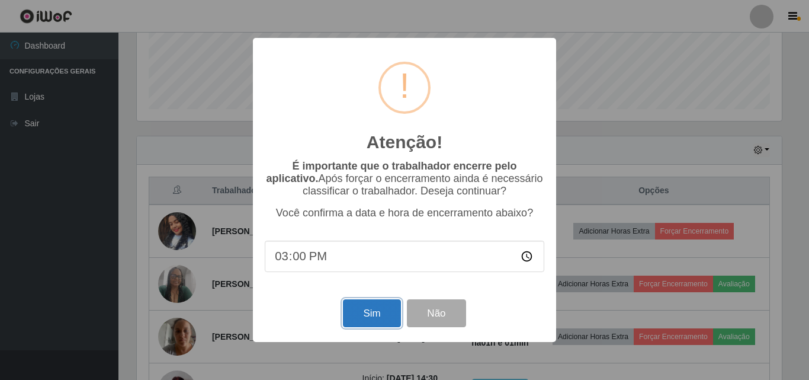
click at [373, 312] on button "Sim" at bounding box center [371, 313] width 57 height 28
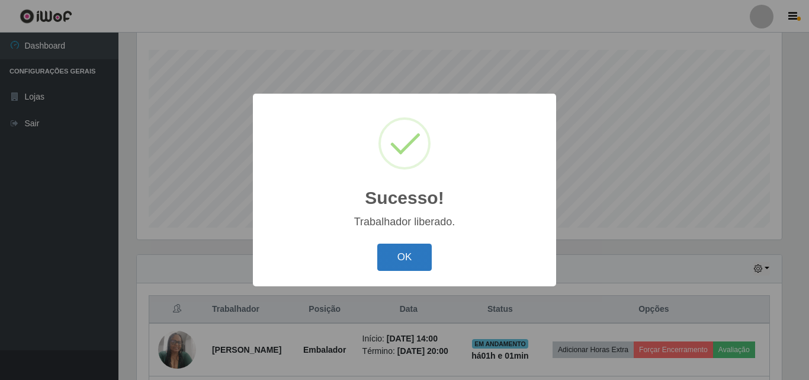
click at [408, 248] on button "OK" at bounding box center [404, 258] width 55 height 28
